Goal: Task Accomplishment & Management: Use online tool/utility

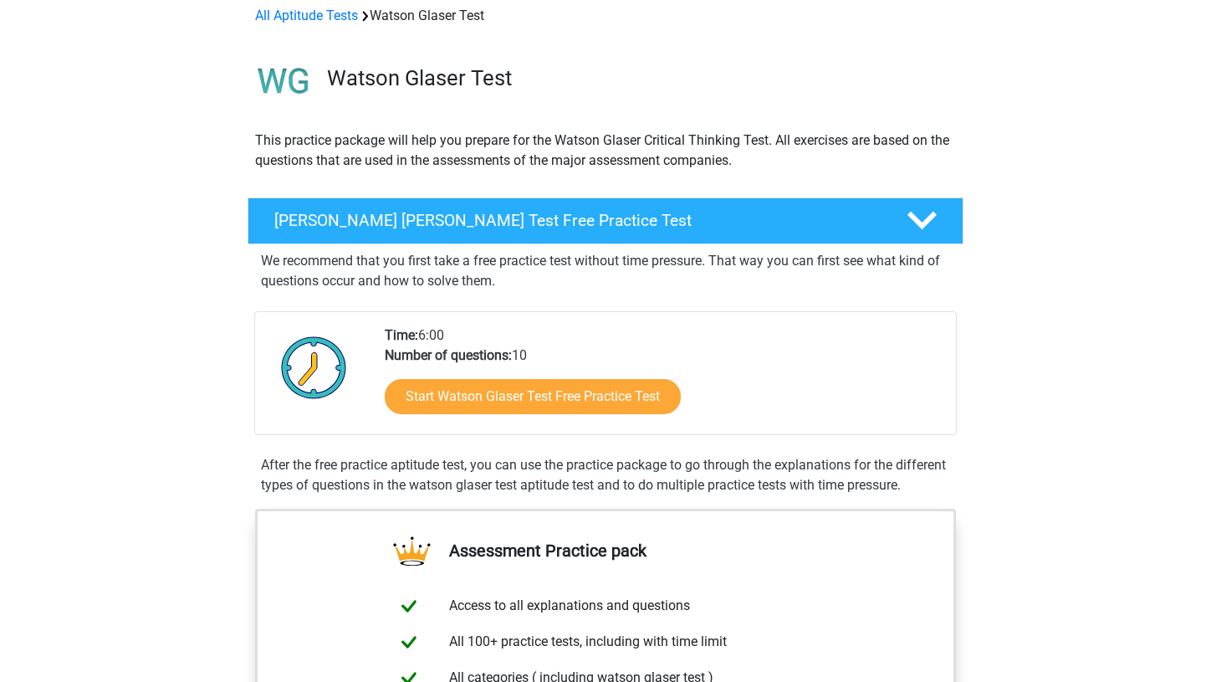
scroll to position [79, 0]
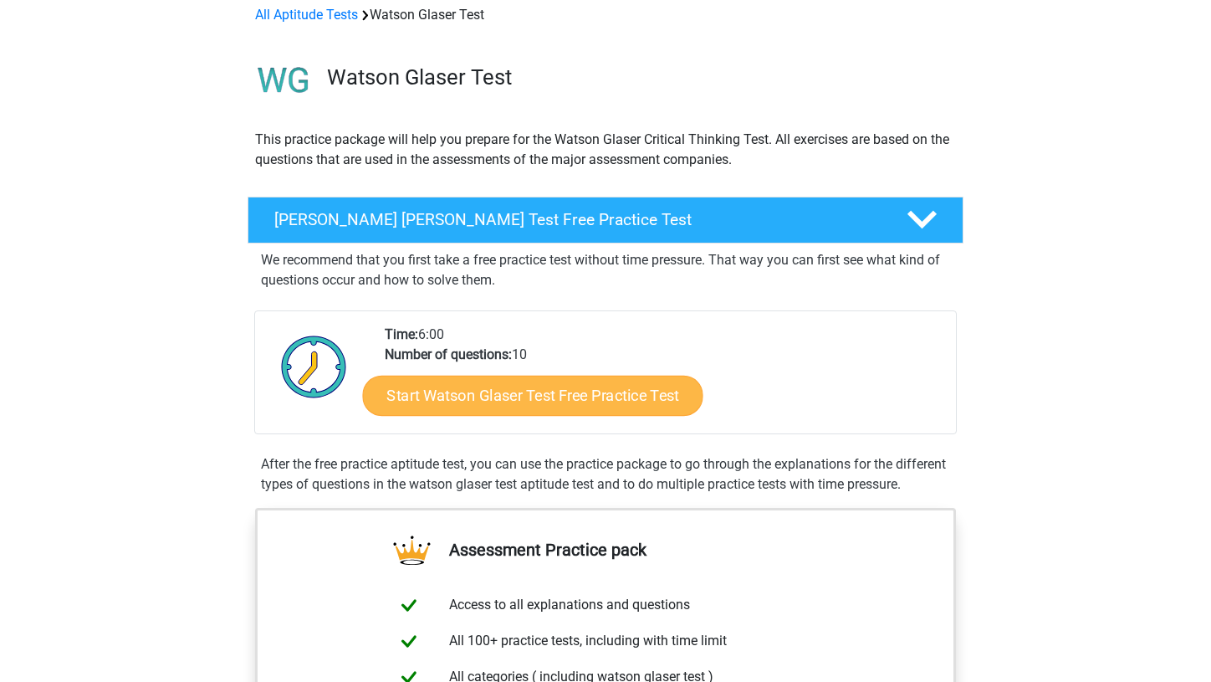
click at [539, 390] on link "Start Watson Glaser Test Free Practice Test" at bounding box center [533, 396] width 340 height 40
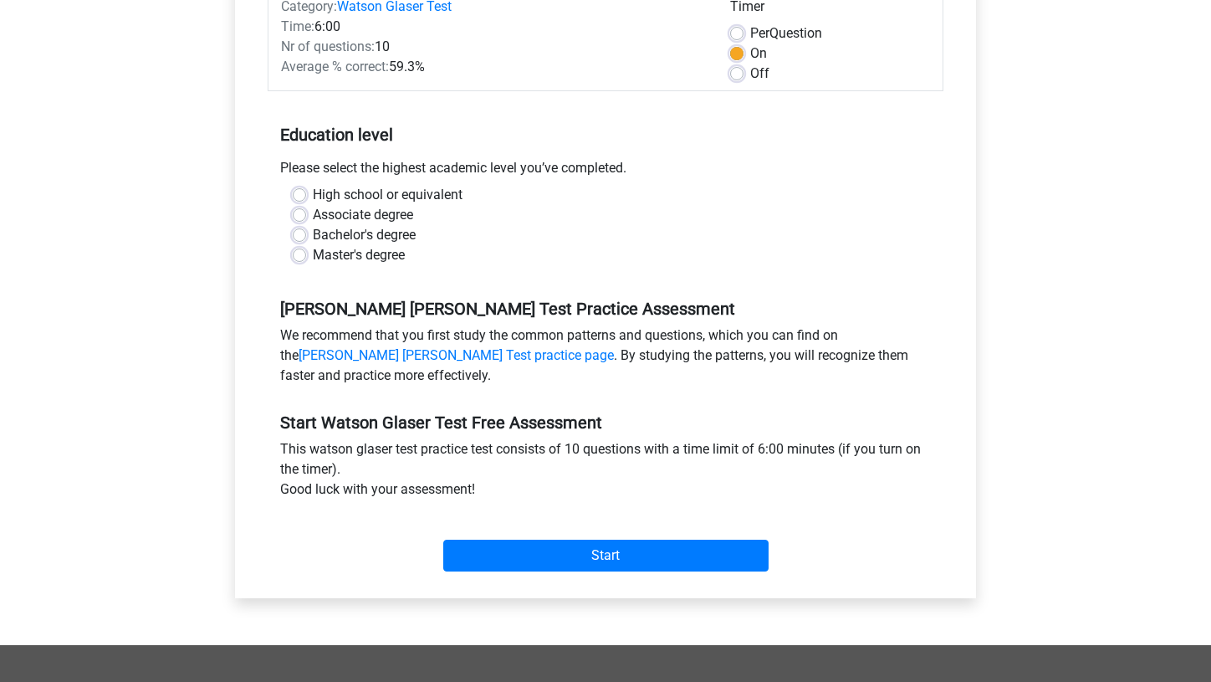
scroll to position [28, 0]
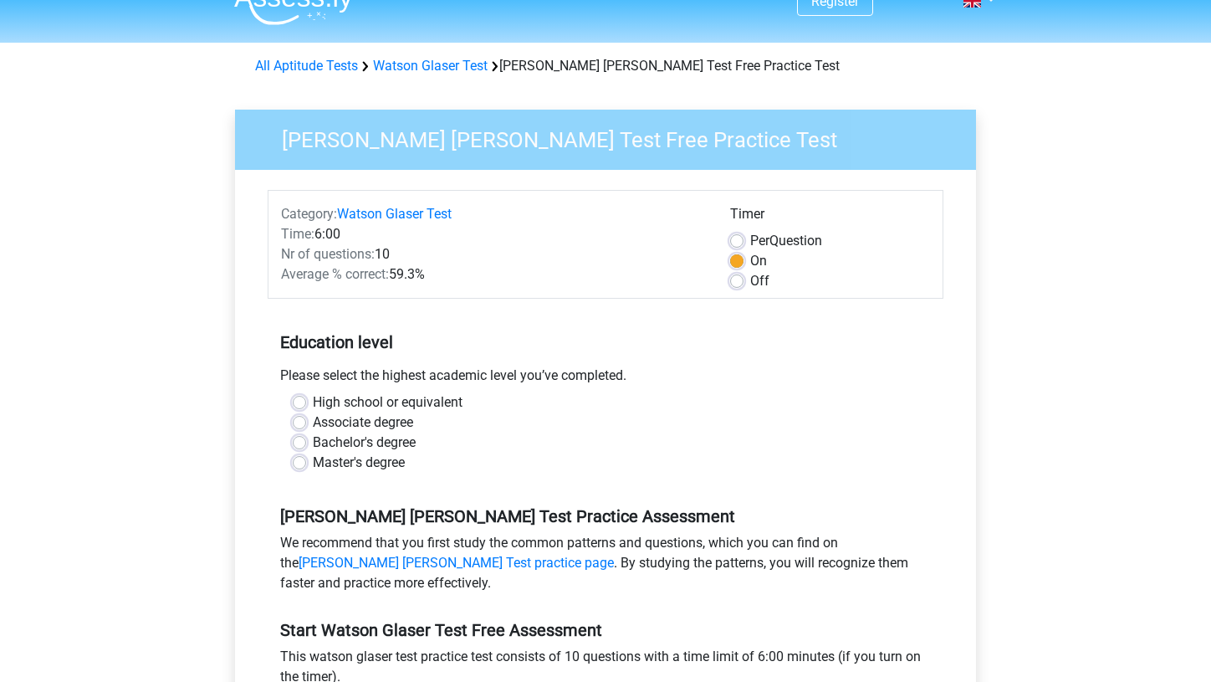
click at [313, 406] on label "High school or equivalent" at bounding box center [388, 402] width 150 height 20
click at [296, 406] on input "High school or equivalent" at bounding box center [299, 400] width 13 height 17
radio input "true"
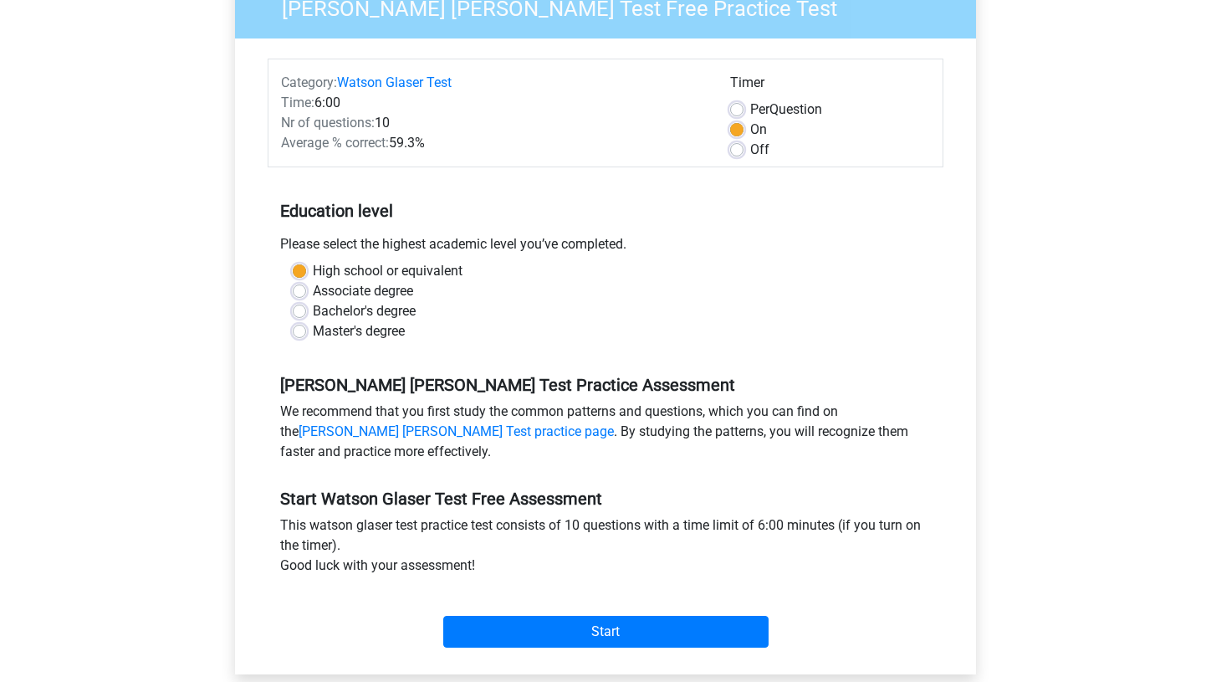
scroll to position [159, 0]
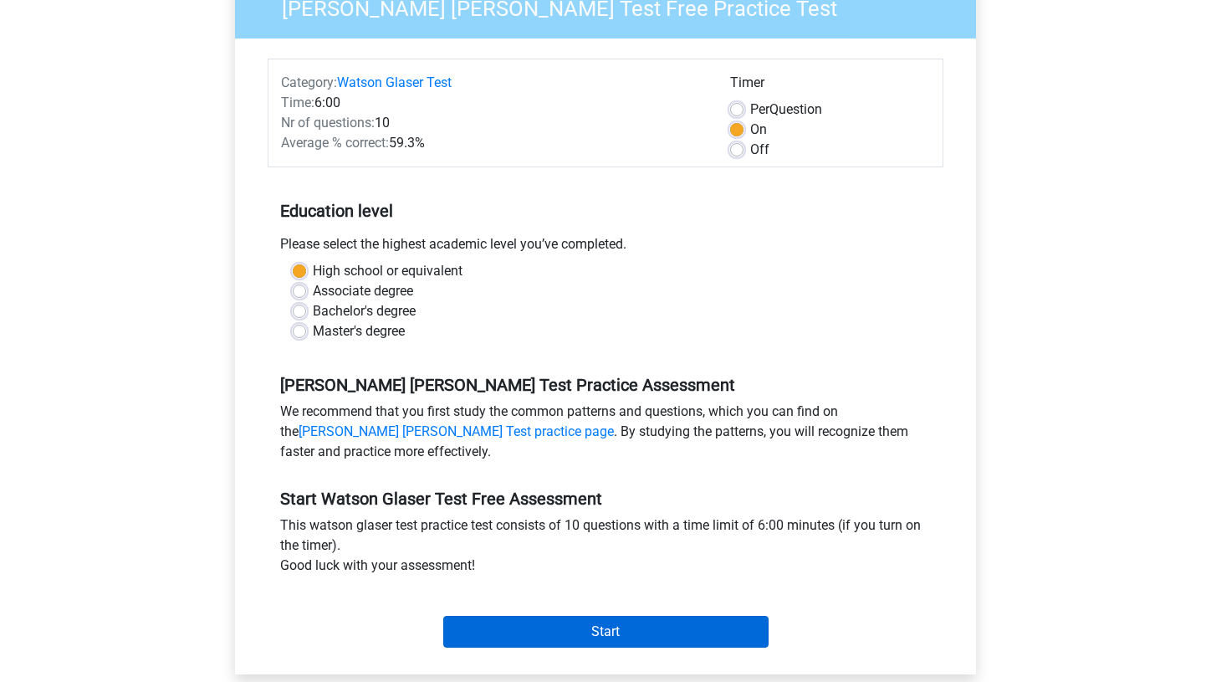
click at [550, 626] on input "Start" at bounding box center [605, 632] width 325 height 32
click at [595, 627] on input "Start" at bounding box center [605, 632] width 325 height 32
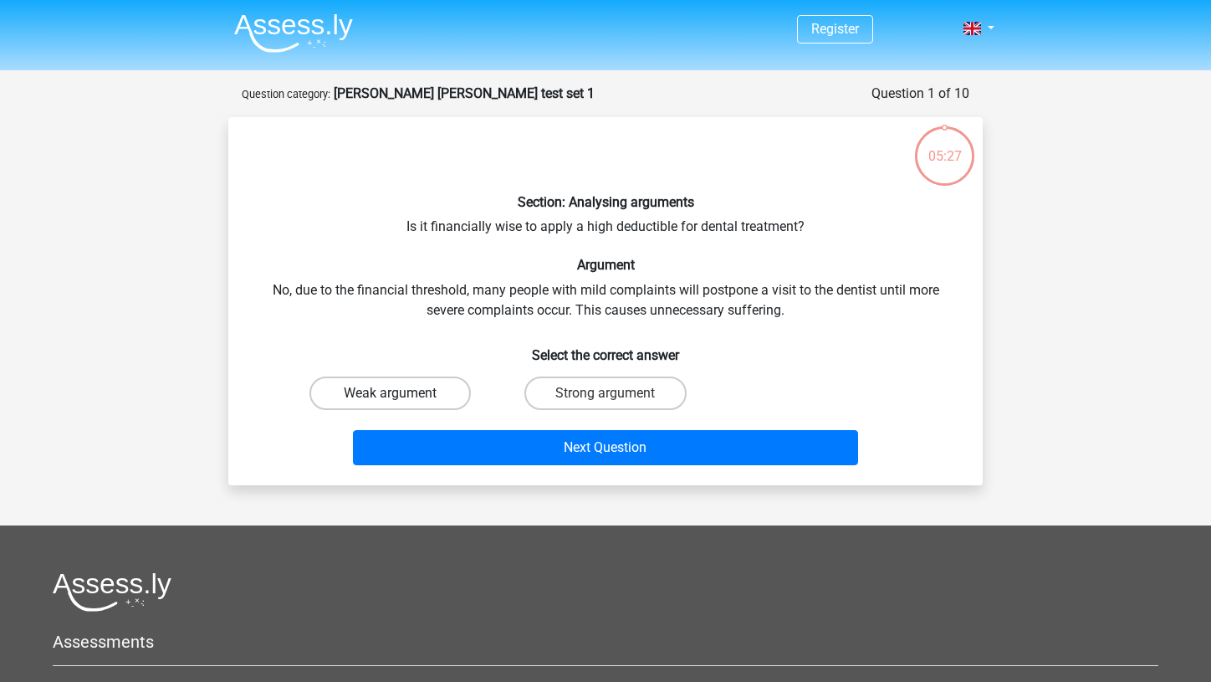
click at [345, 391] on label "Weak argument" at bounding box center [389, 392] width 161 height 33
click at [391, 393] on input "Weak argument" at bounding box center [396, 398] width 11 height 11
radio input "true"
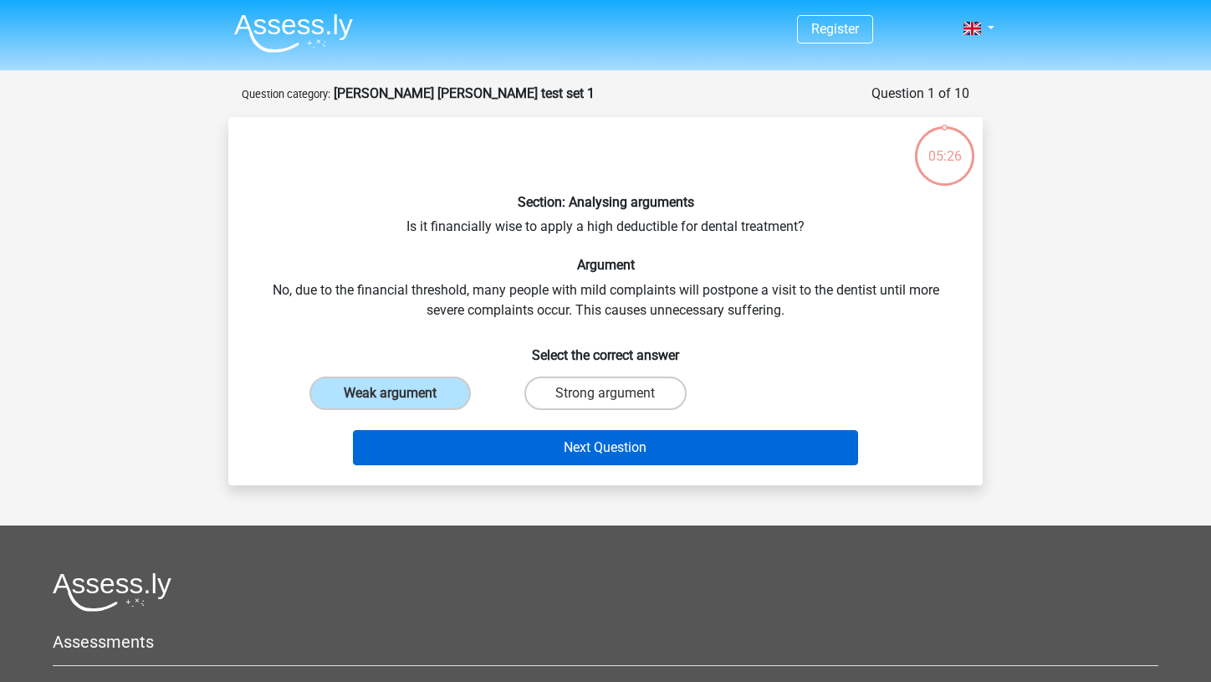
click at [552, 455] on button "Next Question" at bounding box center [606, 447] width 506 height 35
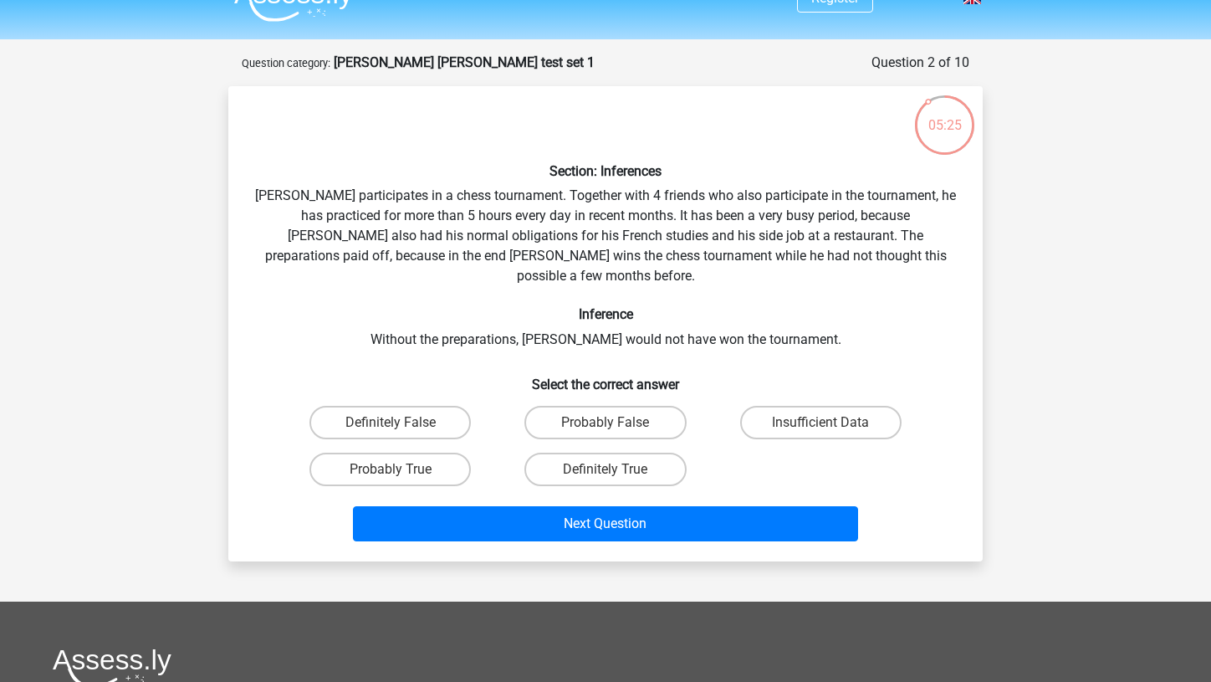
scroll to position [32, 0]
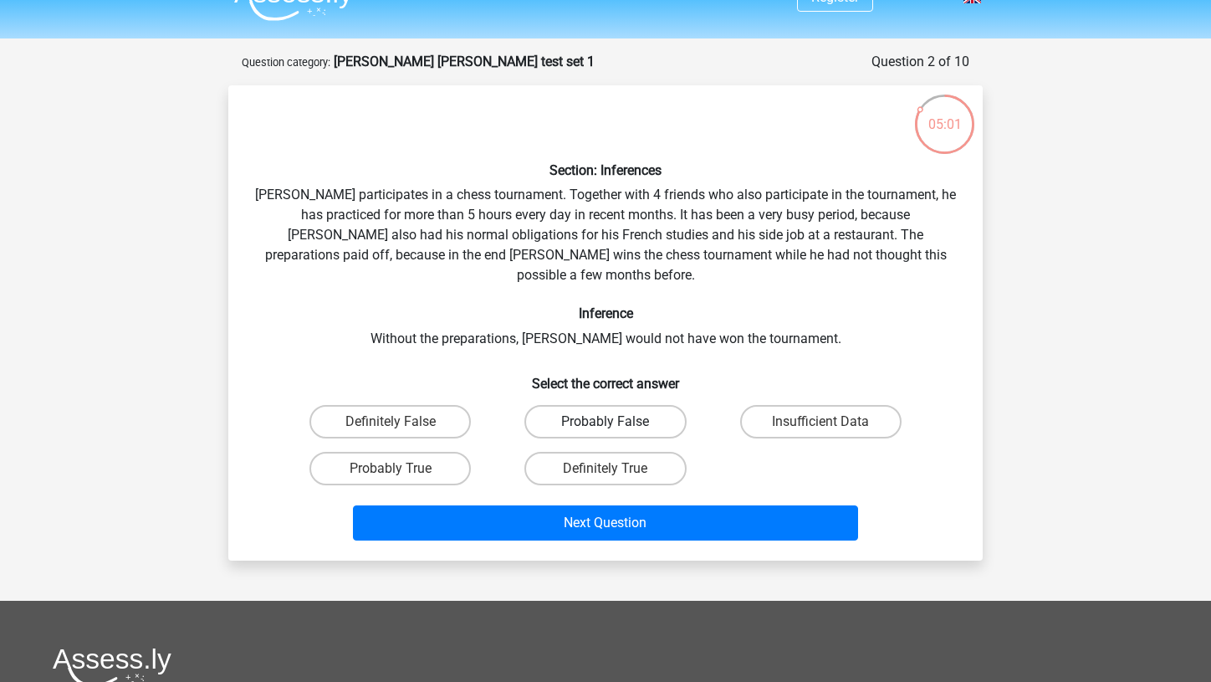
click at [572, 405] on label "Probably False" at bounding box center [604, 421] width 161 height 33
click at [605, 422] on input "Probably False" at bounding box center [610, 427] width 11 height 11
radio input "true"
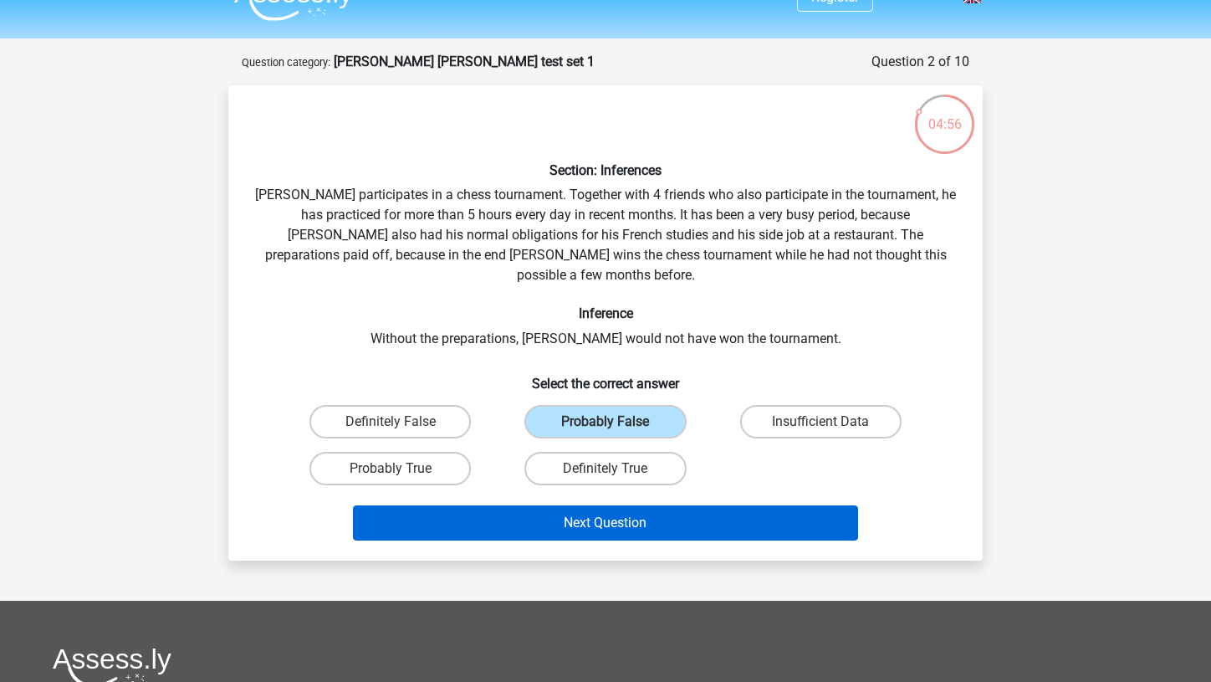
click at [733, 509] on button "Next Question" at bounding box center [606, 522] width 506 height 35
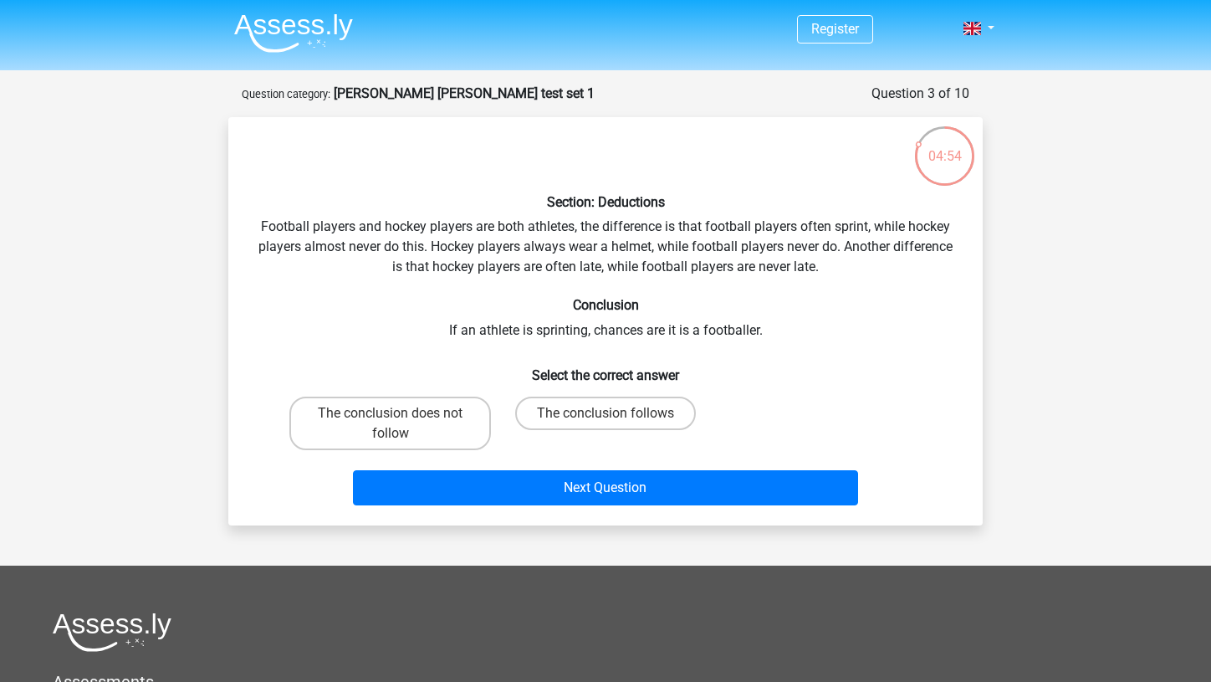
scroll to position [0, 0]
click at [435, 411] on label "The conclusion does not follow" at bounding box center [390, 423] width 202 height 54
click at [401, 413] on input "The conclusion does not follow" at bounding box center [396, 418] width 11 height 11
radio input "true"
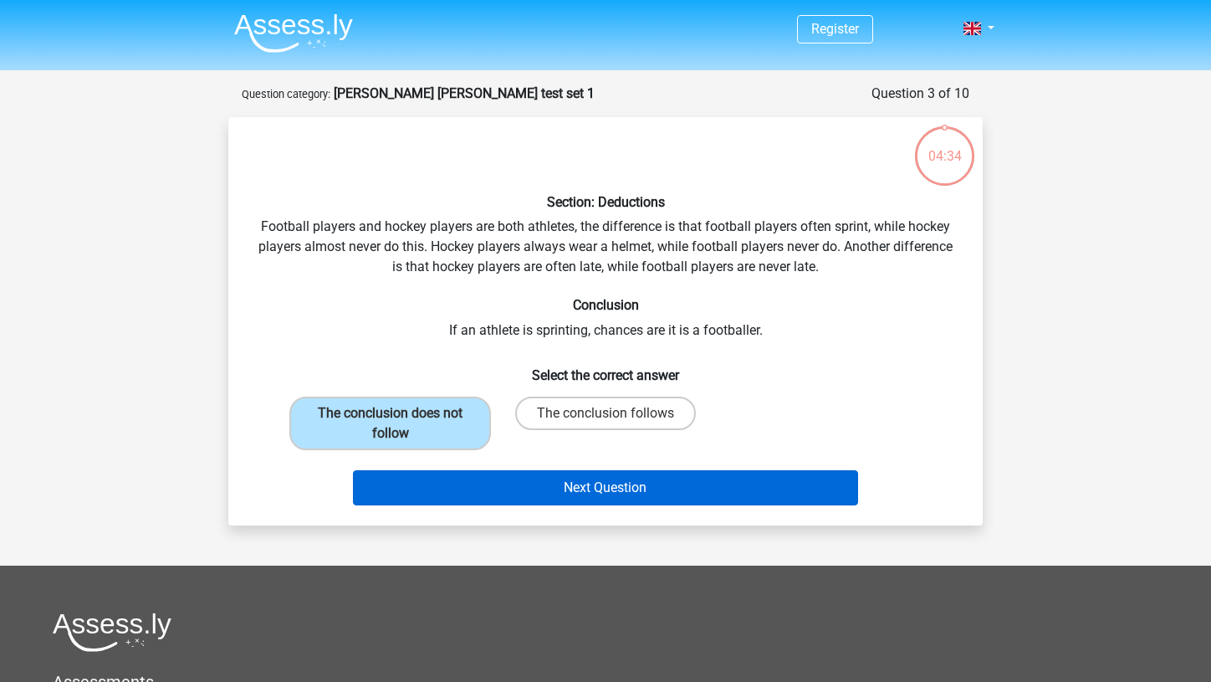
click at [586, 480] on button "Next Question" at bounding box center [606, 487] width 506 height 35
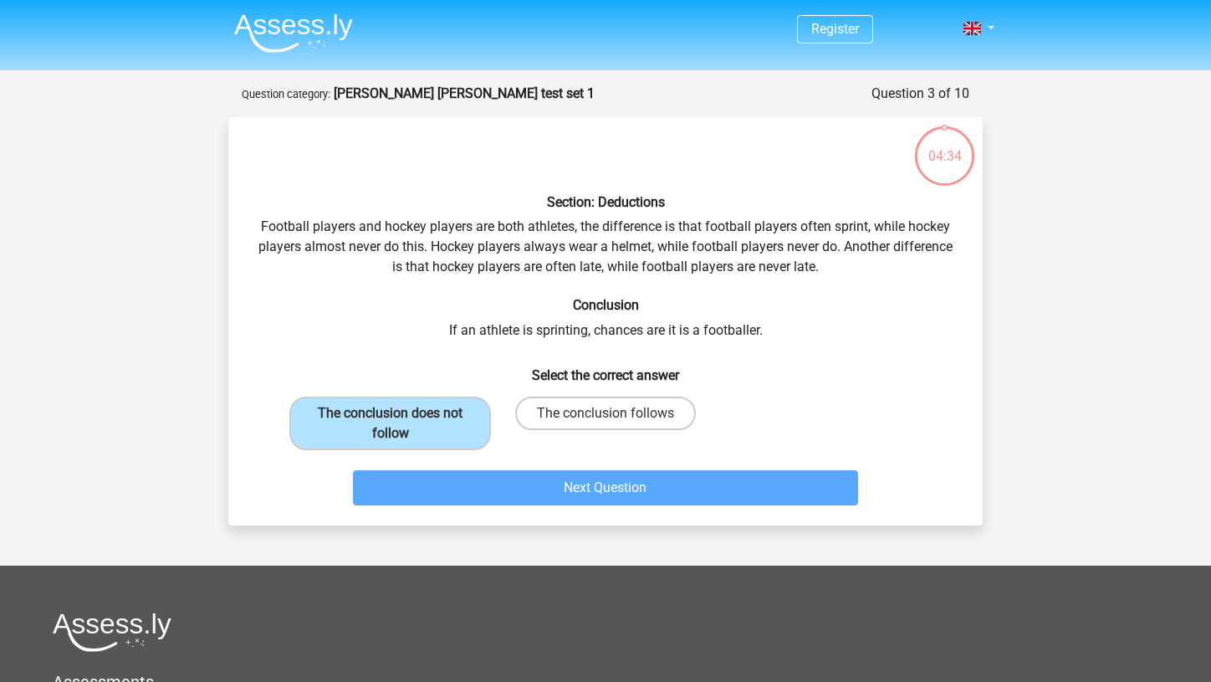
scroll to position [84, 0]
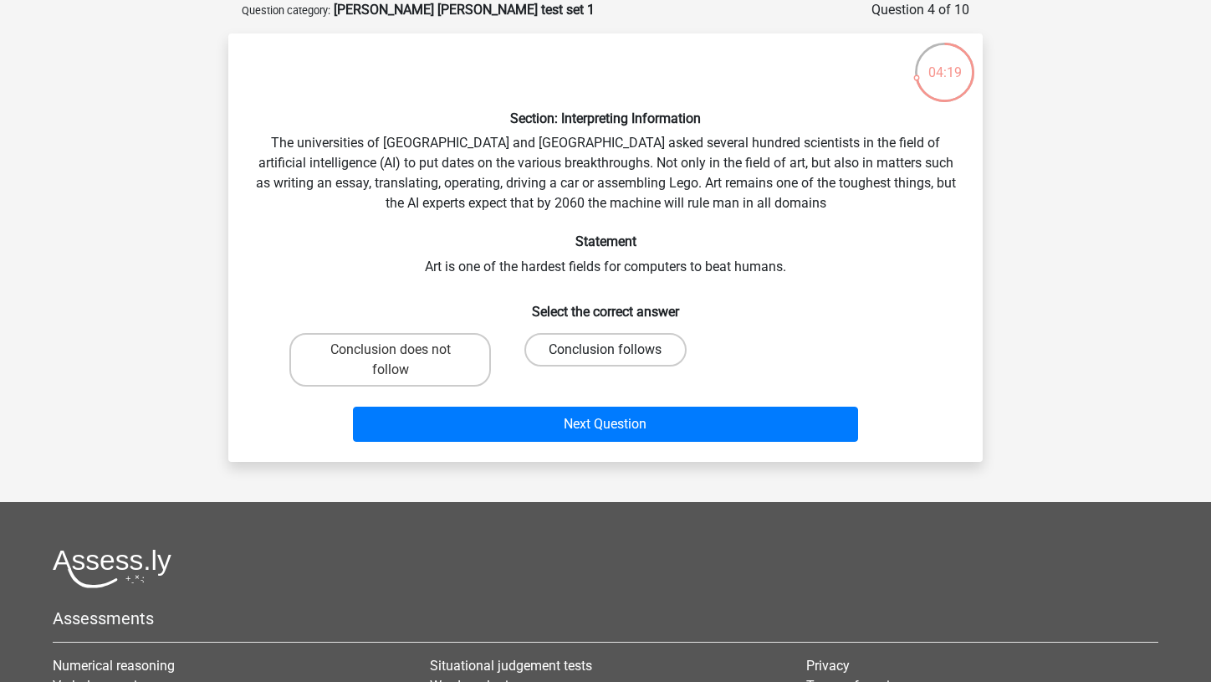
click at [547, 342] on label "Conclusion follows" at bounding box center [604, 349] width 161 height 33
click at [605, 350] on input "Conclusion follows" at bounding box center [610, 355] width 11 height 11
radio input "true"
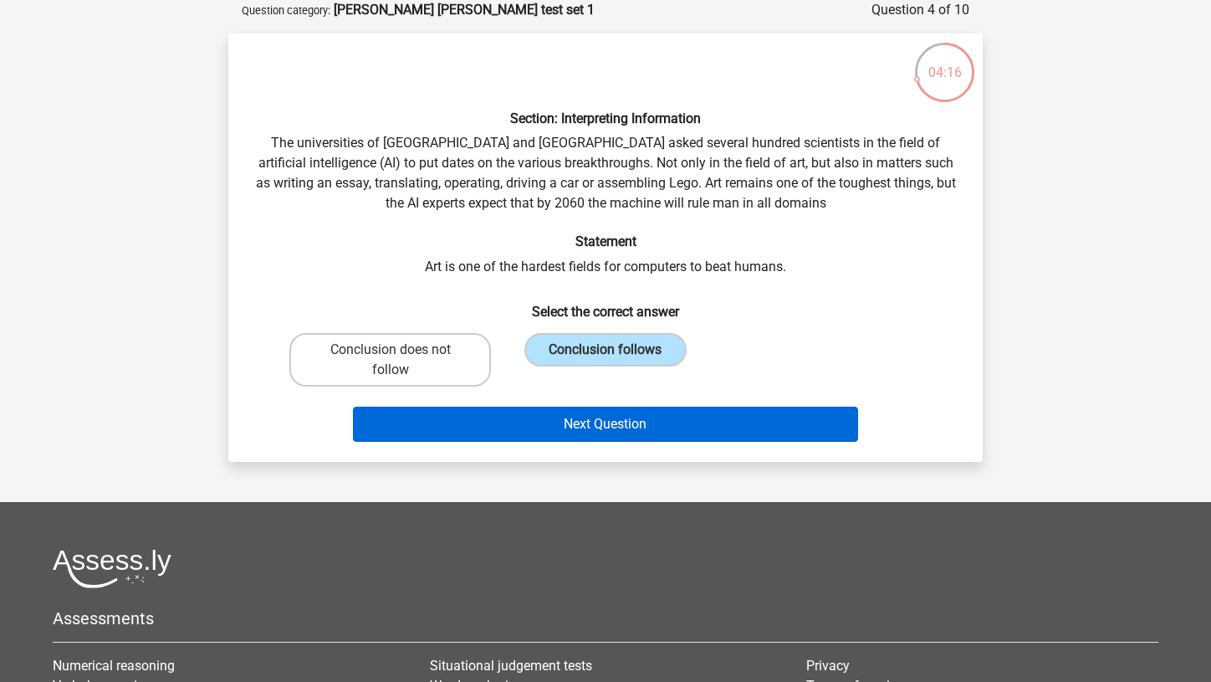
click at [607, 428] on button "Next Question" at bounding box center [606, 423] width 506 height 35
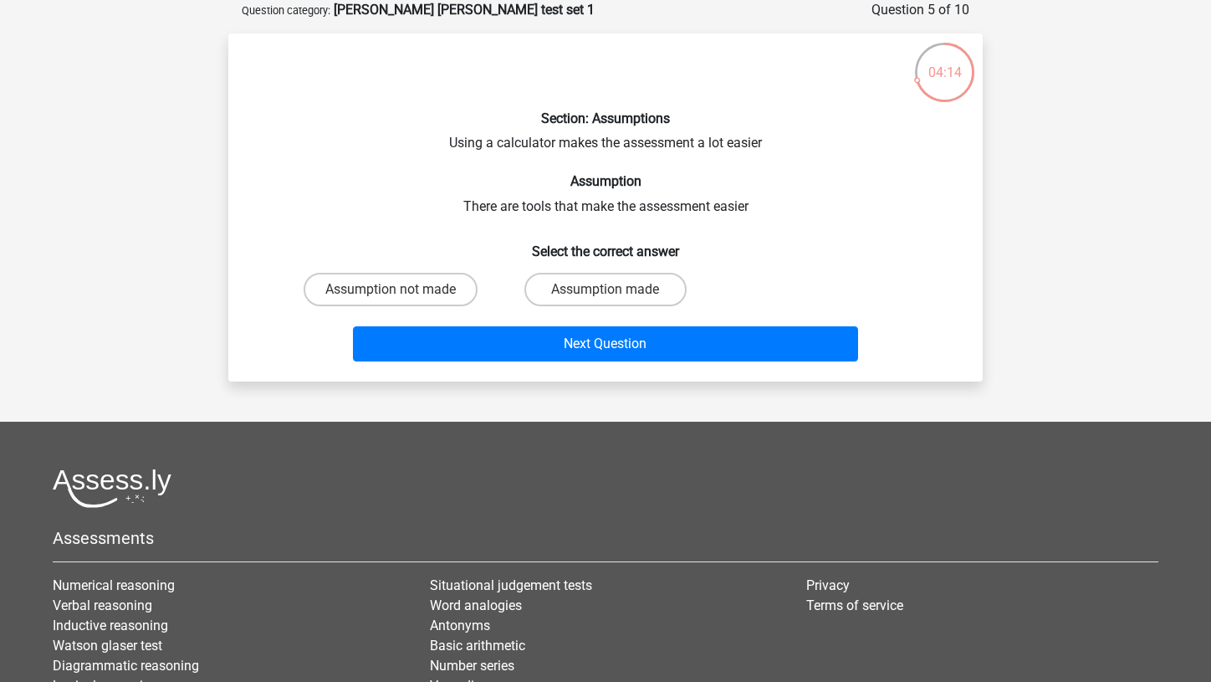
scroll to position [59, 0]
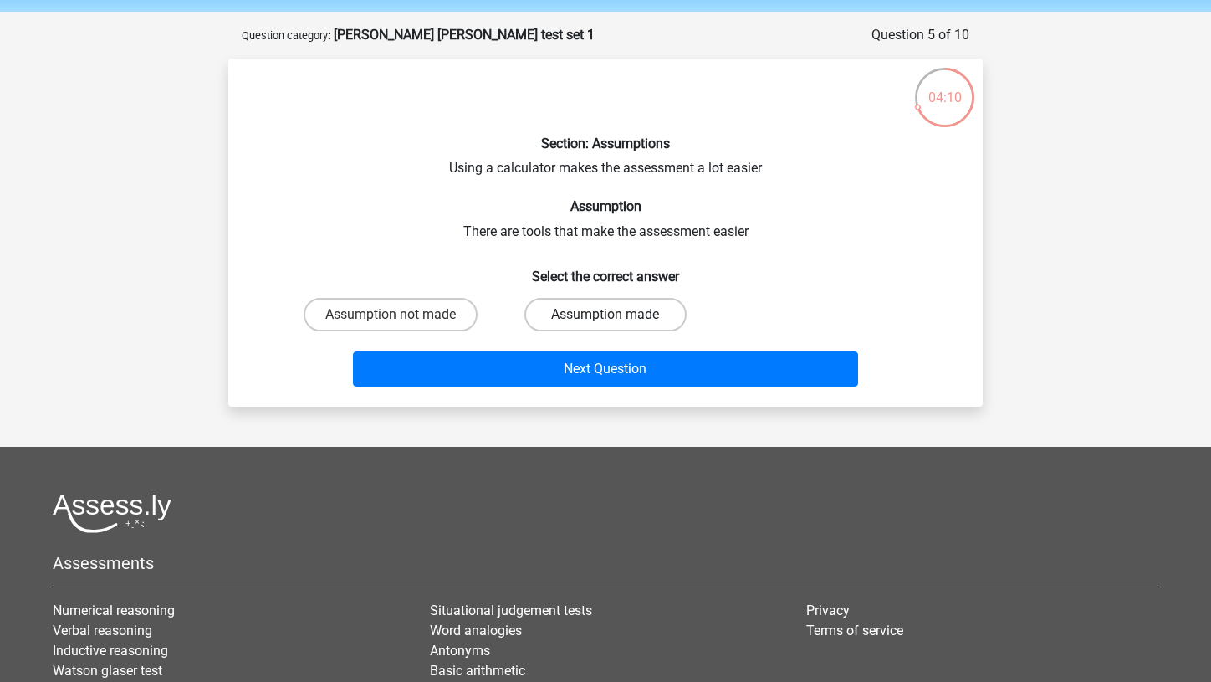
click at [585, 326] on label "Assumption made" at bounding box center [604, 314] width 161 height 33
click at [605, 325] on input "Assumption made" at bounding box center [610, 319] width 11 height 11
radio input "true"
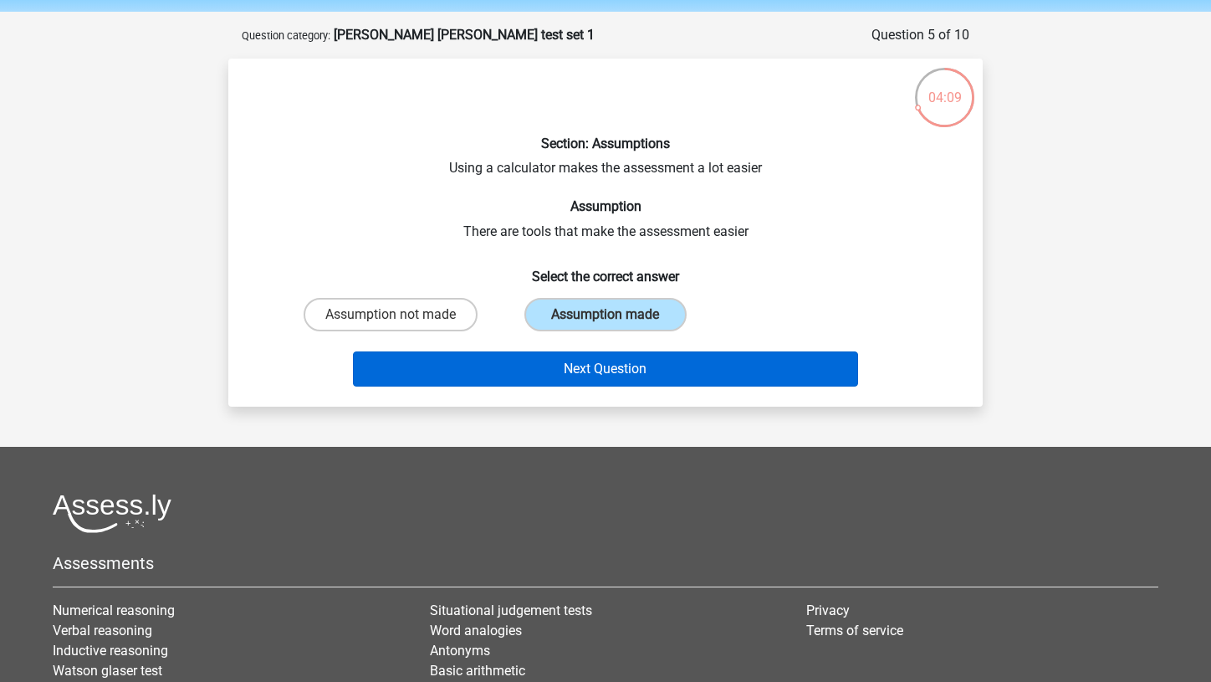
click at [609, 370] on button "Next Question" at bounding box center [606, 368] width 506 height 35
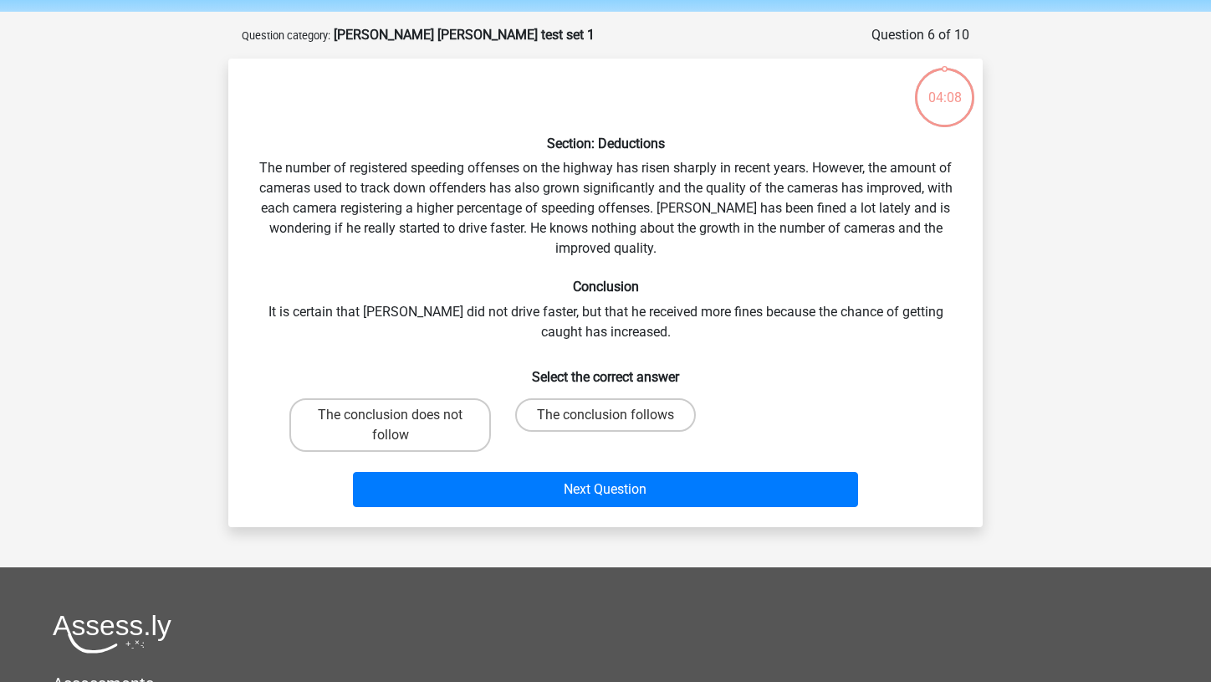
scroll to position [84, 0]
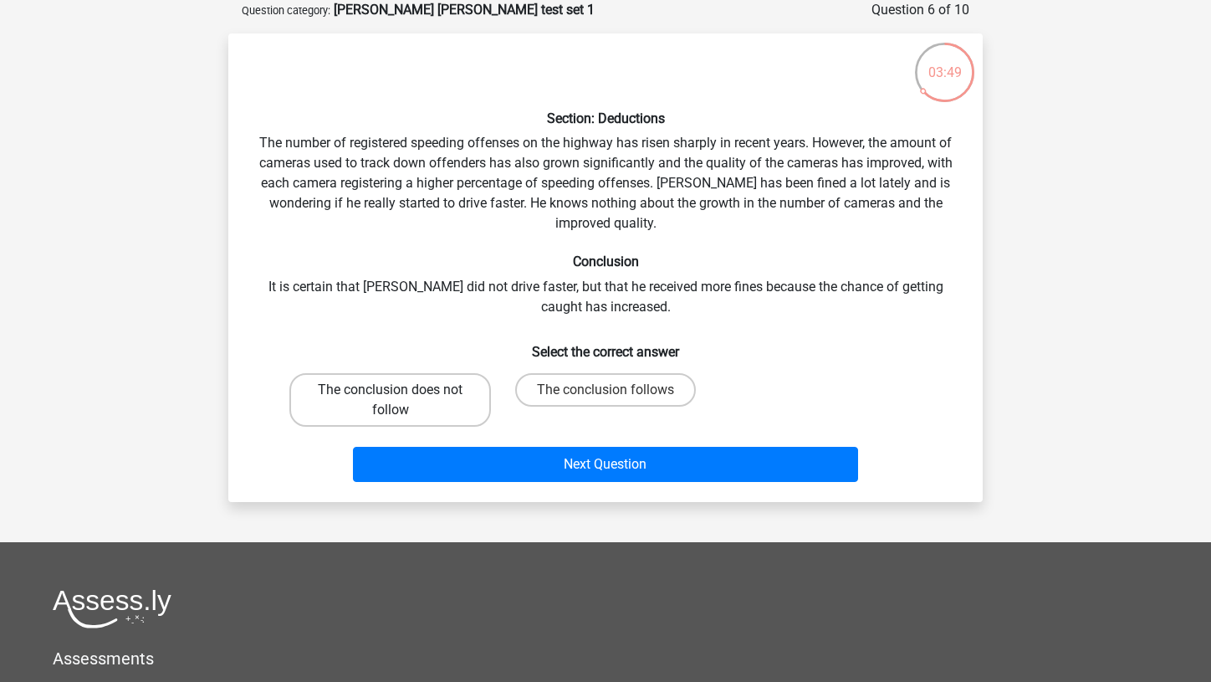
click at [410, 402] on label "The conclusion does not follow" at bounding box center [390, 400] width 202 height 54
click at [401, 401] on input "The conclusion does not follow" at bounding box center [396, 395] width 11 height 11
radio input "true"
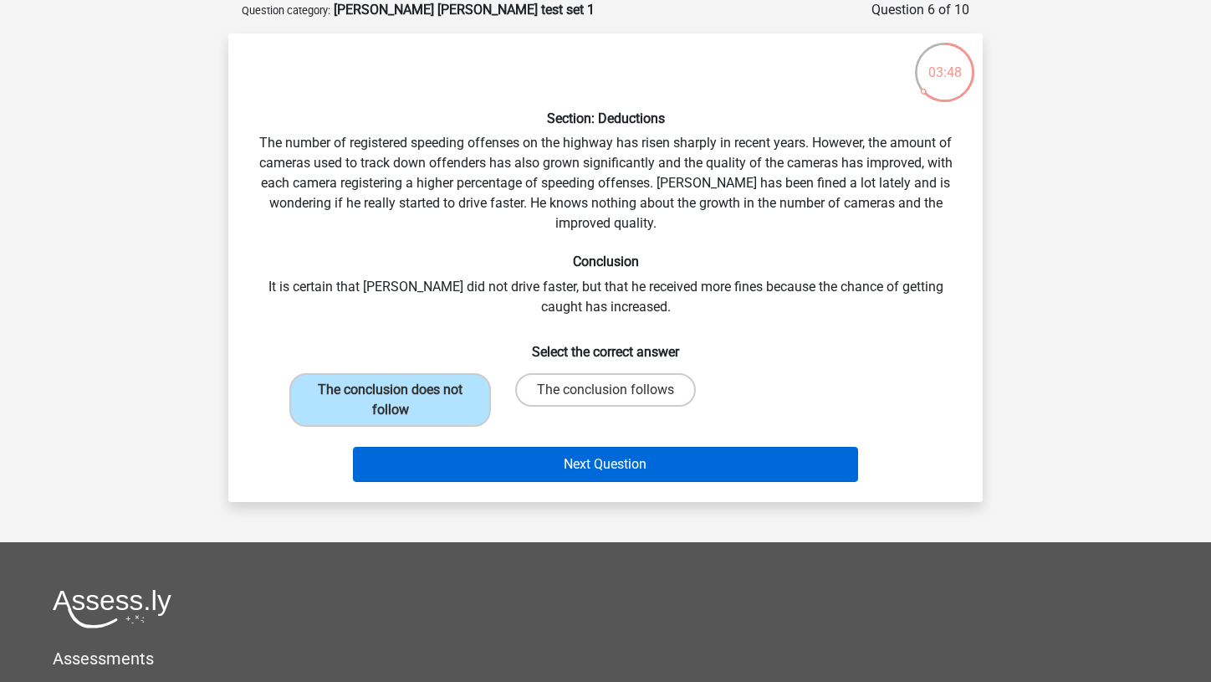
click at [532, 468] on button "Next Question" at bounding box center [606, 464] width 506 height 35
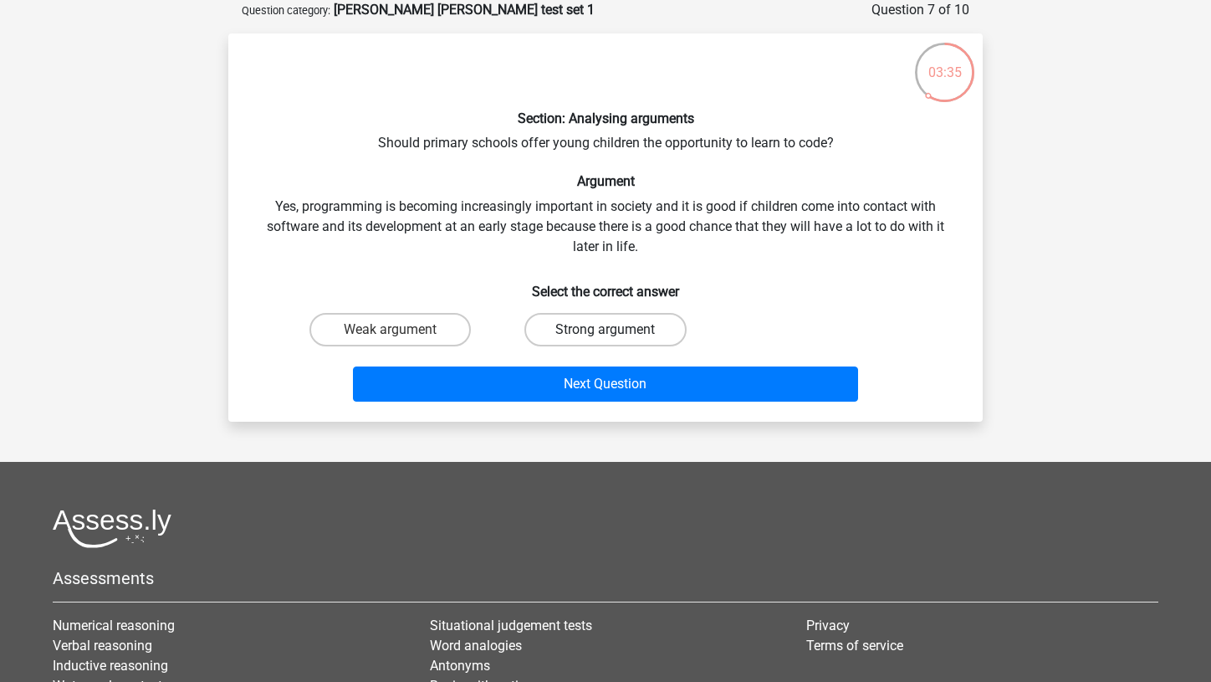
click at [606, 324] on label "Strong argument" at bounding box center [604, 329] width 161 height 33
click at [606, 330] on input "Strong argument" at bounding box center [610, 335] width 11 height 11
radio input "true"
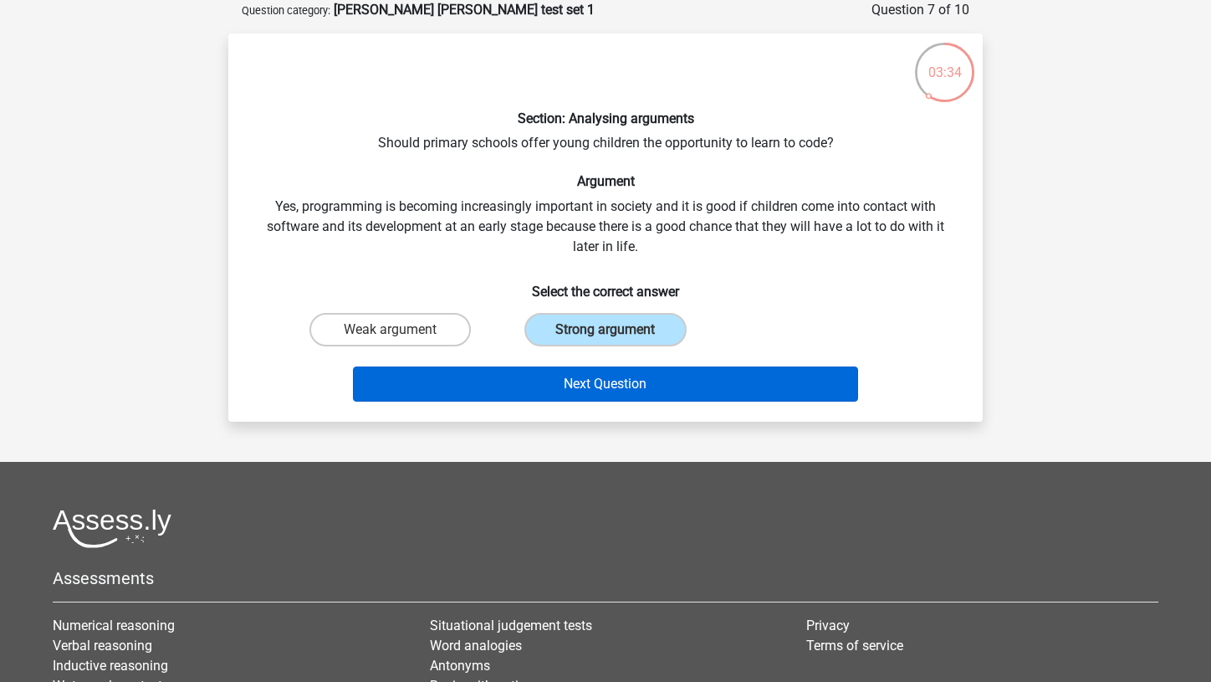
click at [612, 377] on button "Next Question" at bounding box center [606, 383] width 506 height 35
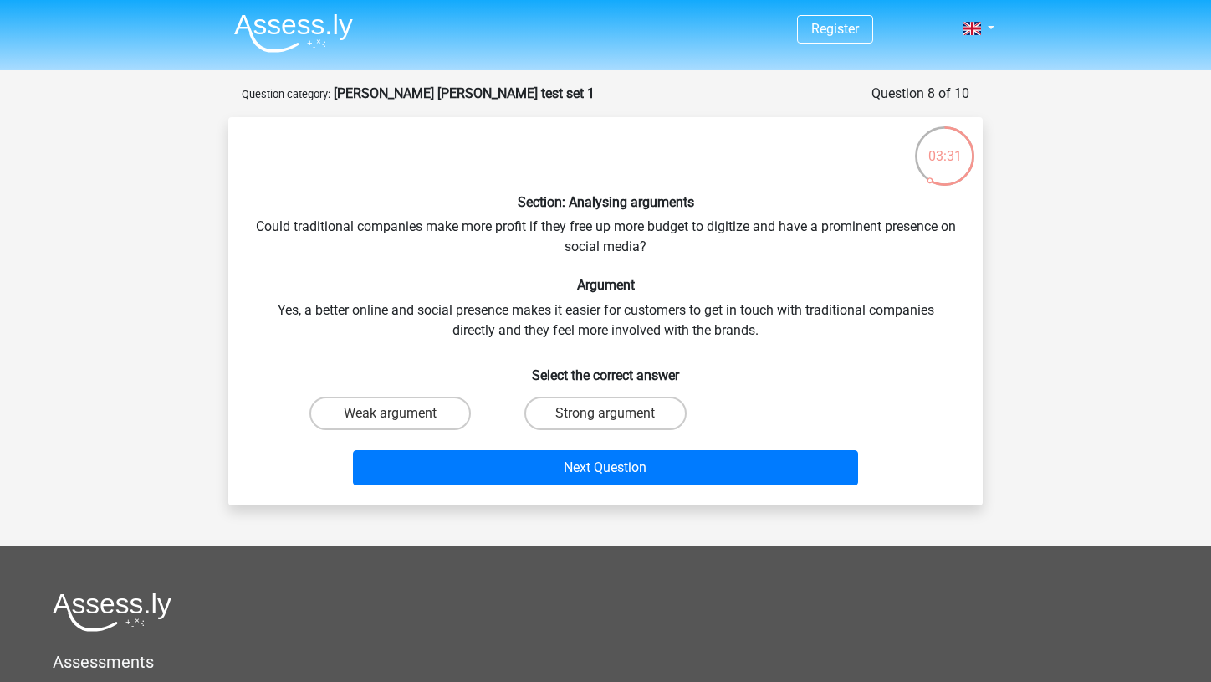
scroll to position [0, 0]
click at [422, 393] on div "Weak argument" at bounding box center [390, 413] width 215 height 47
click at [422, 405] on label "Weak argument" at bounding box center [389, 412] width 161 height 33
click at [401, 413] on input "Weak argument" at bounding box center [396, 418] width 11 height 11
radio input "true"
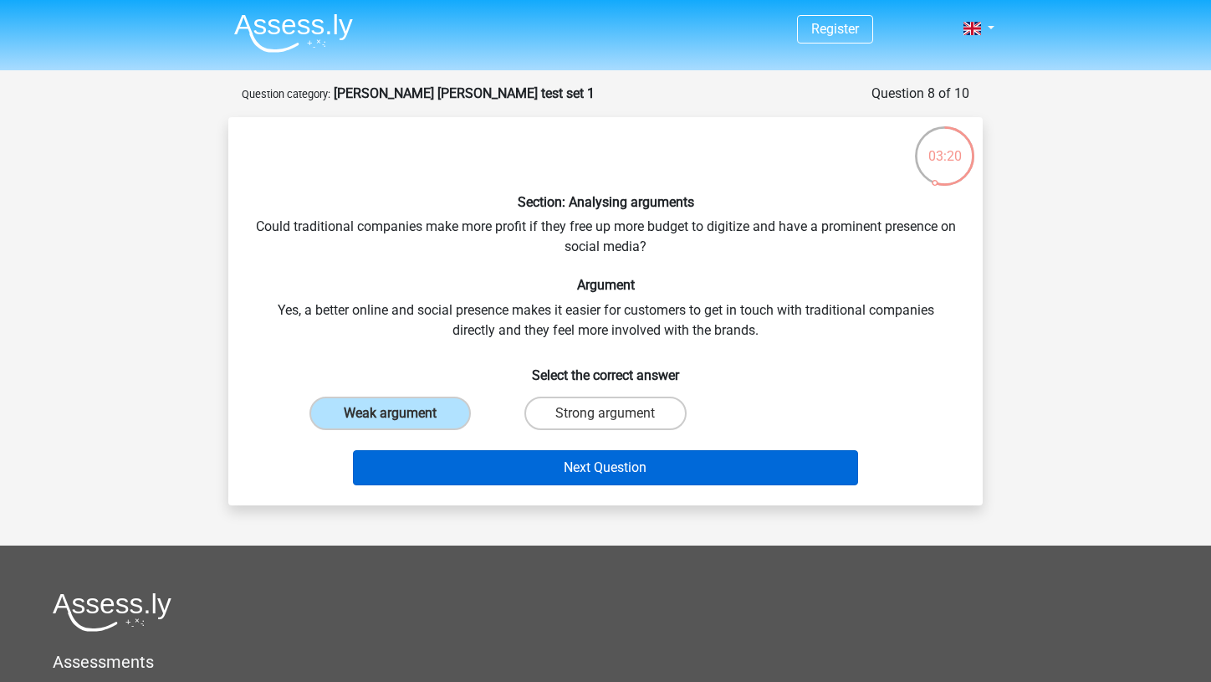
click at [489, 450] on button "Next Question" at bounding box center [606, 467] width 506 height 35
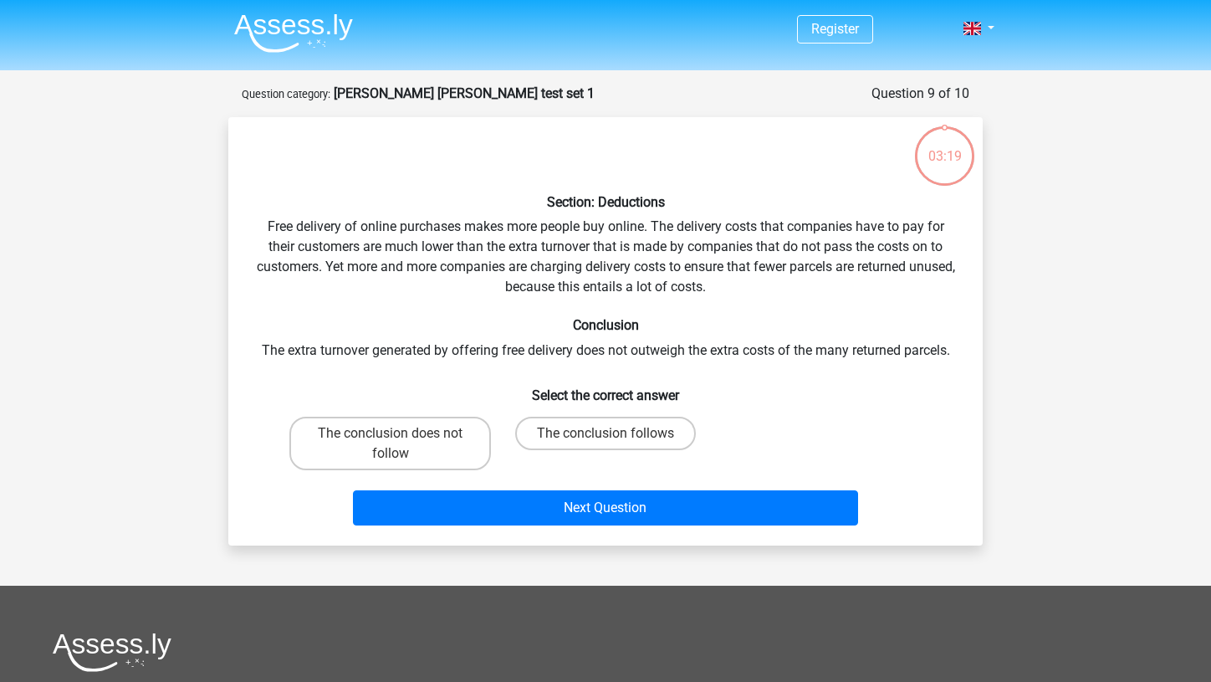
scroll to position [84, 0]
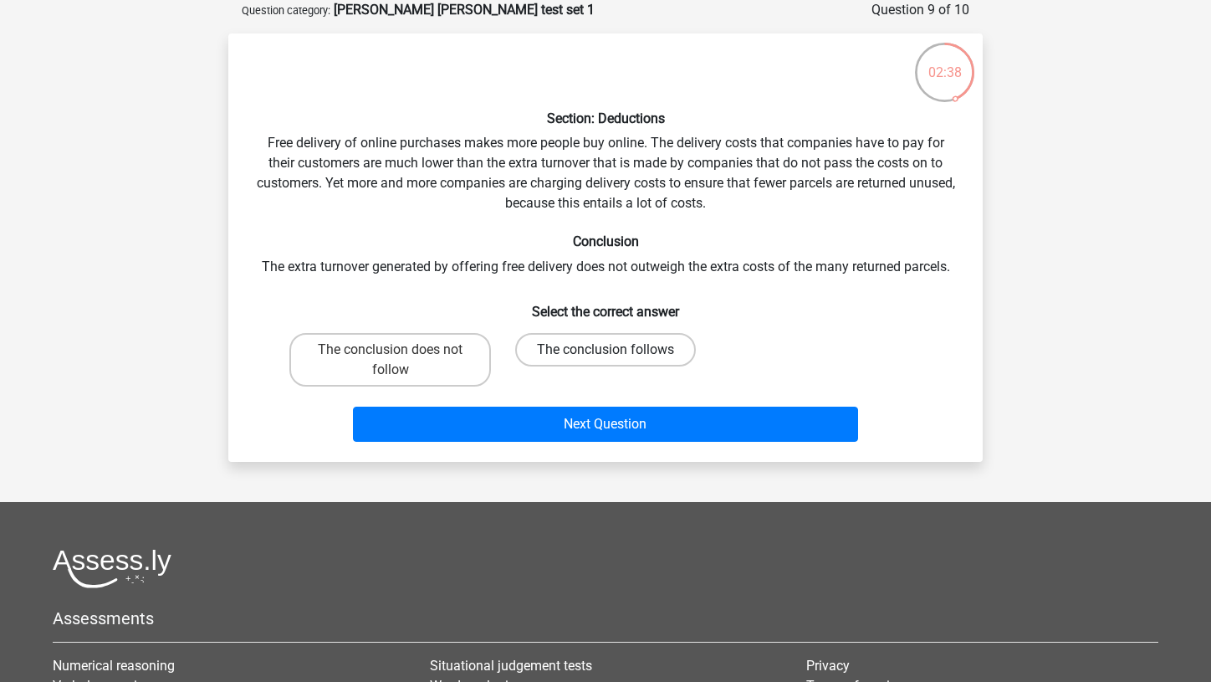
click at [562, 350] on label "The conclusion follows" at bounding box center [605, 349] width 181 height 33
click at [605, 350] on input "The conclusion follows" at bounding box center [610, 355] width 11 height 11
radio input "true"
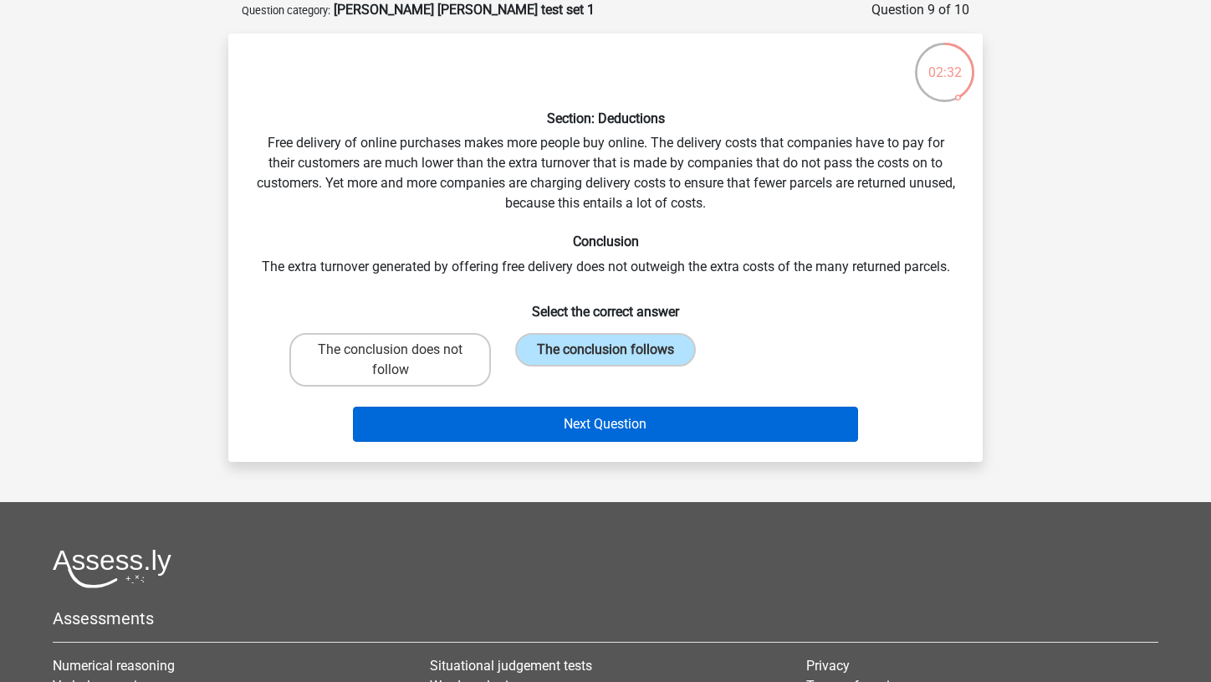
click at [567, 416] on button "Next Question" at bounding box center [606, 423] width 506 height 35
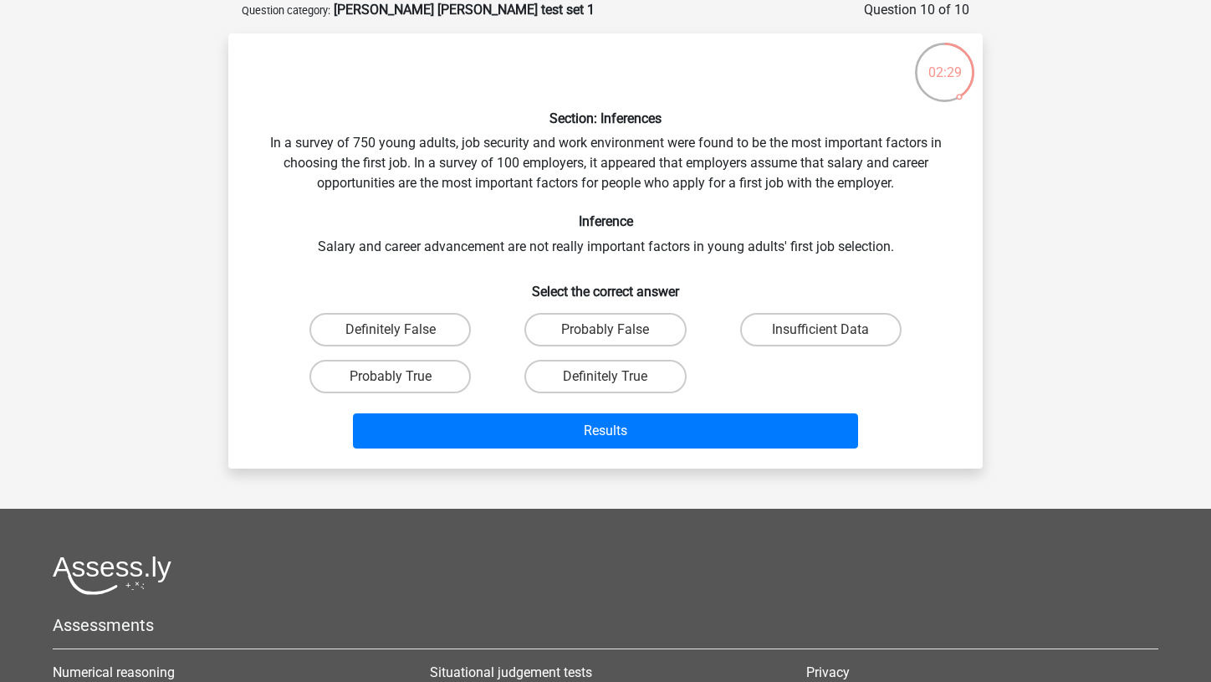
scroll to position [70, 0]
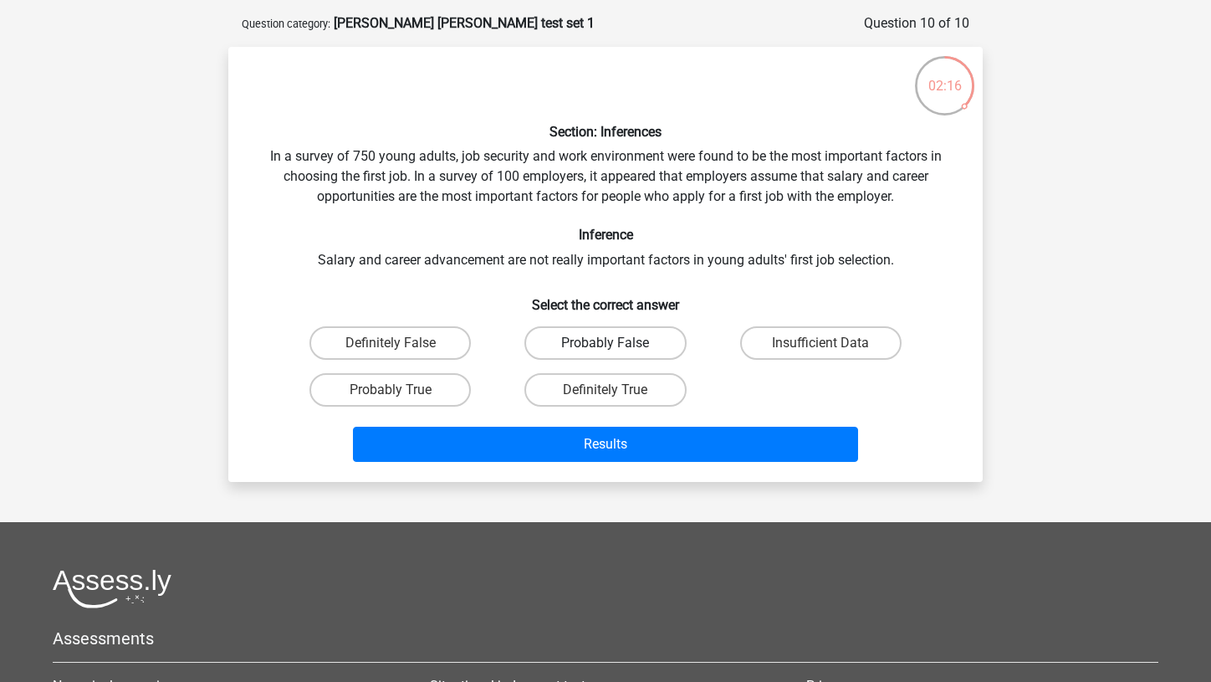
click at [564, 336] on label "Probably False" at bounding box center [604, 342] width 161 height 33
click at [605, 343] on input "Probably False" at bounding box center [610, 348] width 11 height 11
radio input "true"
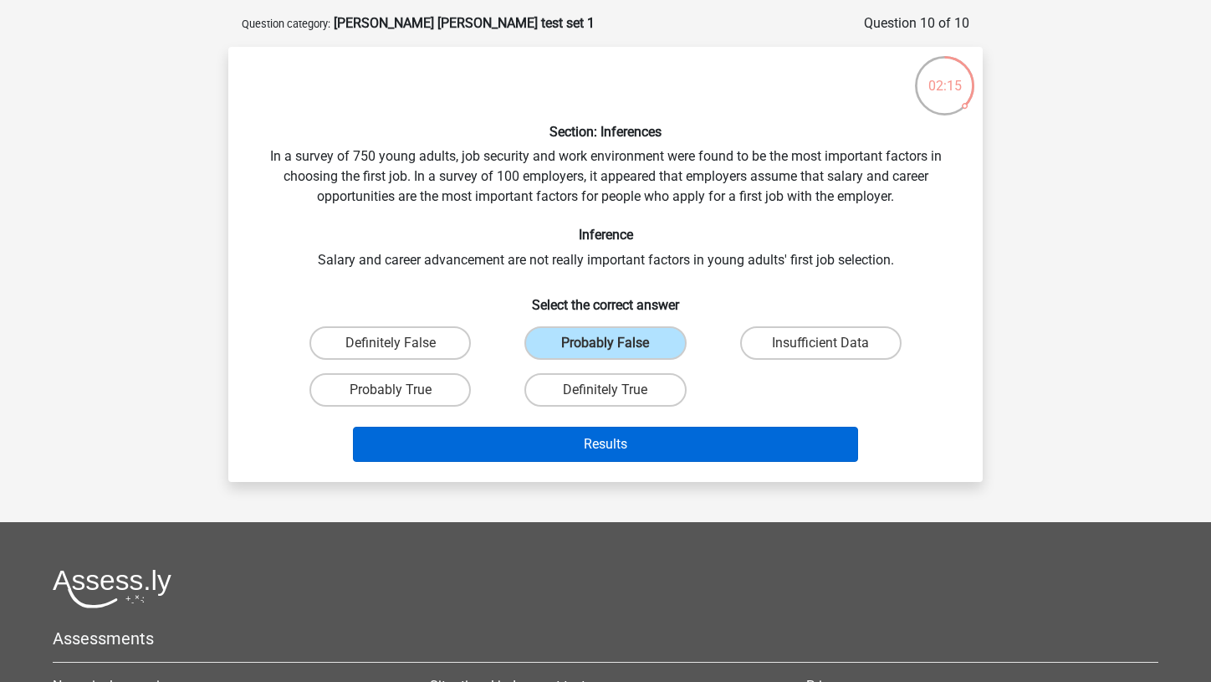
click at [610, 443] on button "Results" at bounding box center [606, 444] width 506 height 35
